Goal: Transaction & Acquisition: Subscribe to service/newsletter

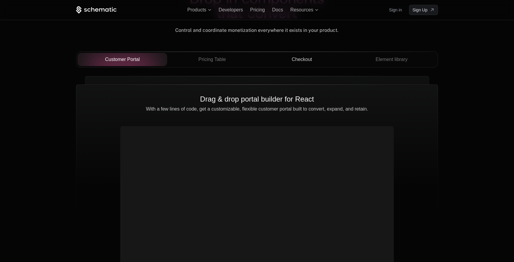
scroll to position [2126, 0]
click at [258, 8] on span "Pricing" at bounding box center [257, 9] width 15 height 5
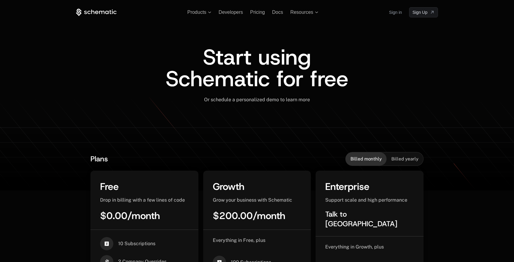
click at [375, 53] on div "Start using Schematic for free" at bounding box center [257, 71] width 303 height 51
click at [268, 50] on span "Start using Schematic for free" at bounding box center [257, 68] width 183 height 51
click at [305, 11] on span "Resources" at bounding box center [301, 12] width 23 height 5
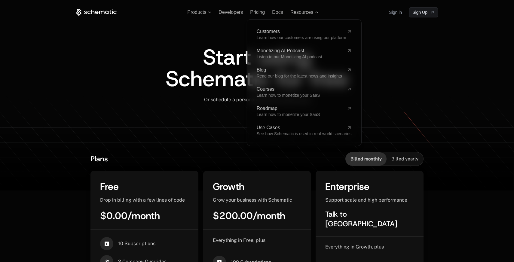
drag, startPoint x: 164, startPoint y: 111, endPoint x: 176, endPoint y: 106, distance: 13.1
click at [164, 111] on div "Or schedule a personalized demo to learn more ﻿" at bounding box center [257, 104] width 303 height 14
click at [176, 106] on div "Or schedule a personalized demo to learn more ﻿" at bounding box center [257, 104] width 303 height 14
click at [164, 60] on div "Start using Schematic for free" at bounding box center [256, 67] width 197 height 43
click at [194, 10] on span "Products" at bounding box center [196, 12] width 19 height 5
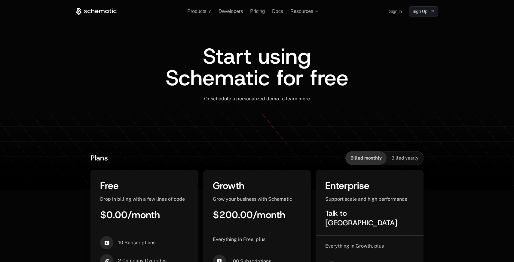
click at [371, 92] on div "Start using Schematic for free" at bounding box center [257, 70] width 303 height 51
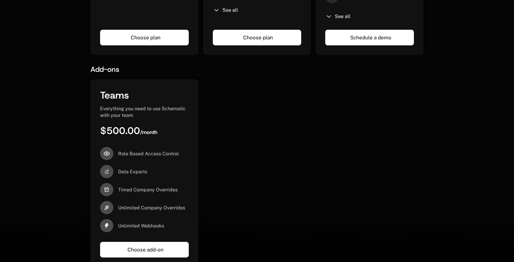
scroll to position [327, 0]
